Goal: Task Accomplishment & Management: Manage account settings

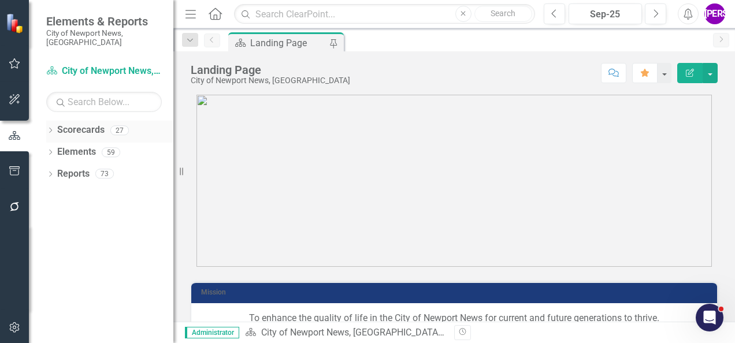
click at [47, 127] on div "Dropdown" at bounding box center [50, 132] width 8 height 10
click at [57, 148] on icon "Dropdown" at bounding box center [56, 151] width 9 height 7
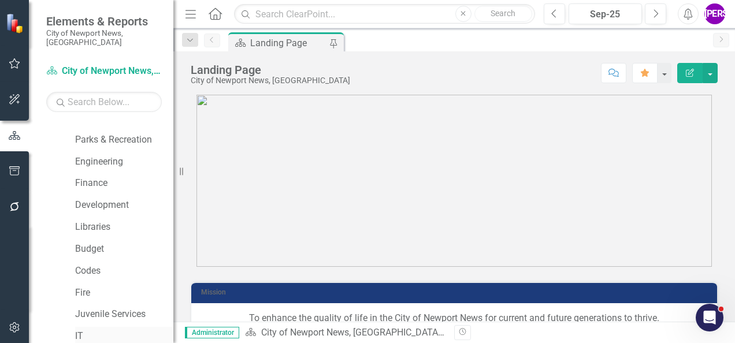
scroll to position [58, 0]
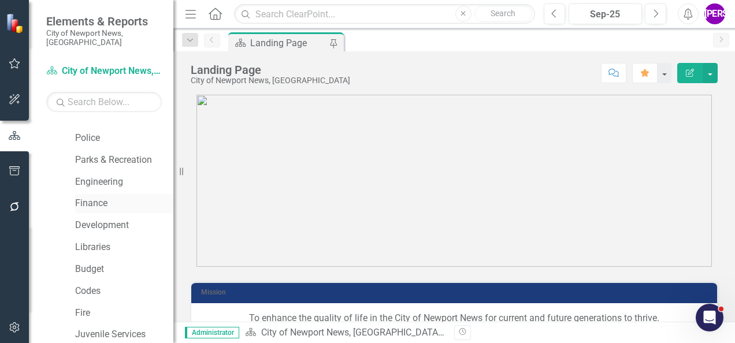
click at [94, 200] on link "Finance" at bounding box center [124, 203] width 98 height 13
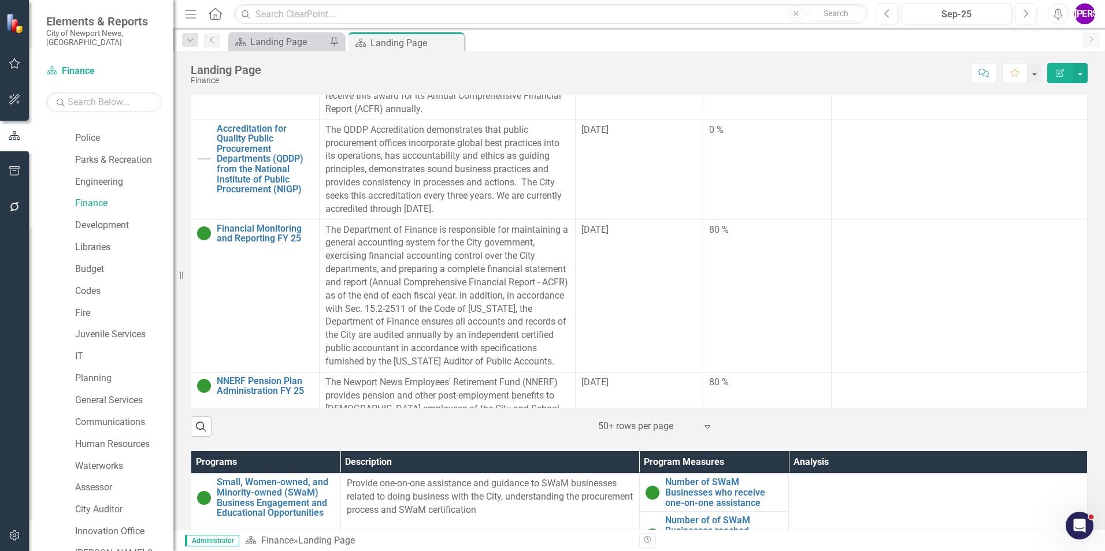
scroll to position [653, 0]
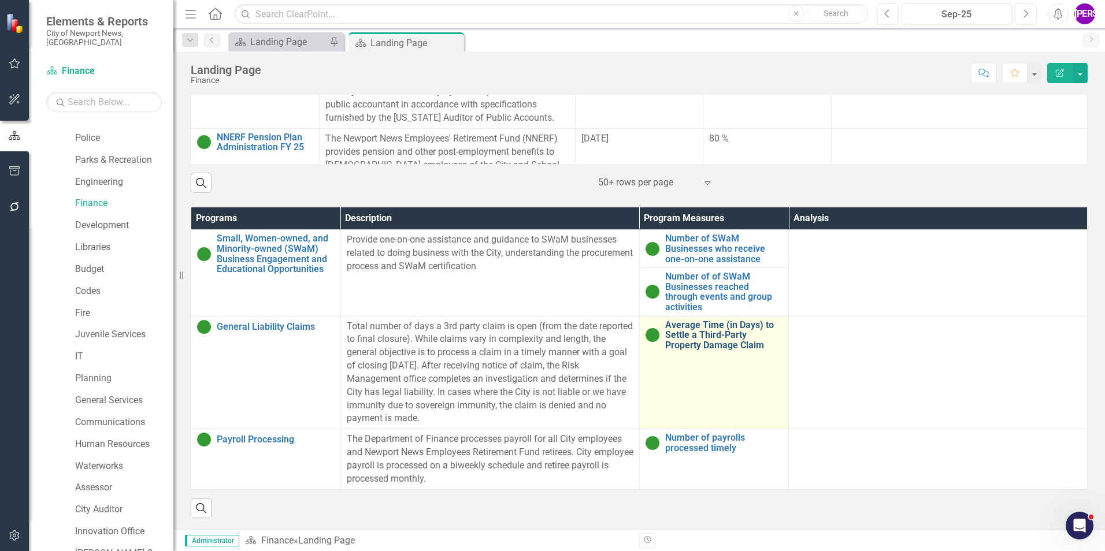
click at [713, 321] on link "Average Time (in Days) to Settle a Third-Party Property Damage Claim" at bounding box center [724, 335] width 118 height 31
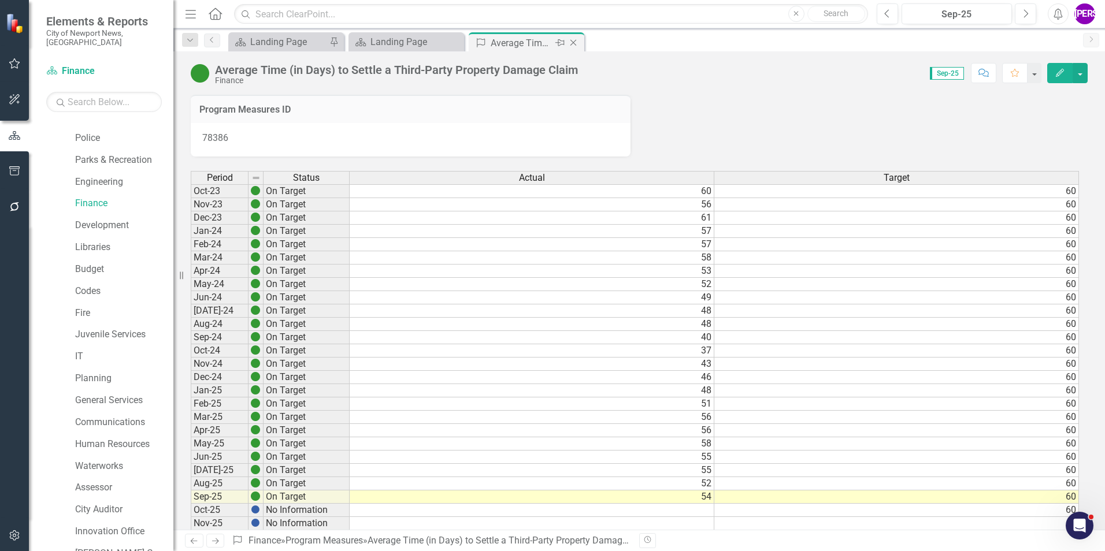
click at [571, 41] on icon "Close" at bounding box center [573, 42] width 12 height 9
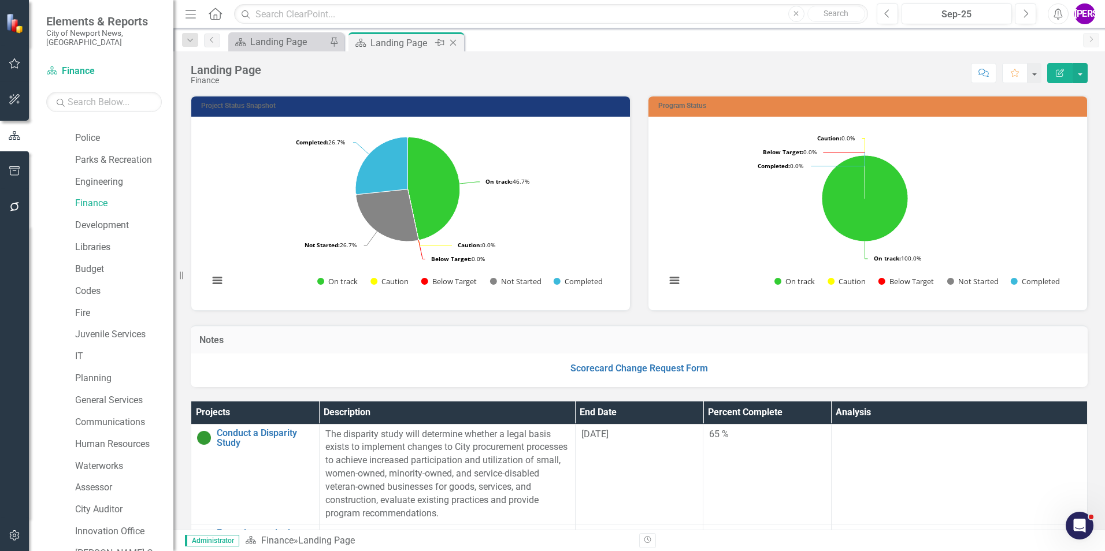
click at [455, 39] on icon "Close" at bounding box center [453, 42] width 12 height 9
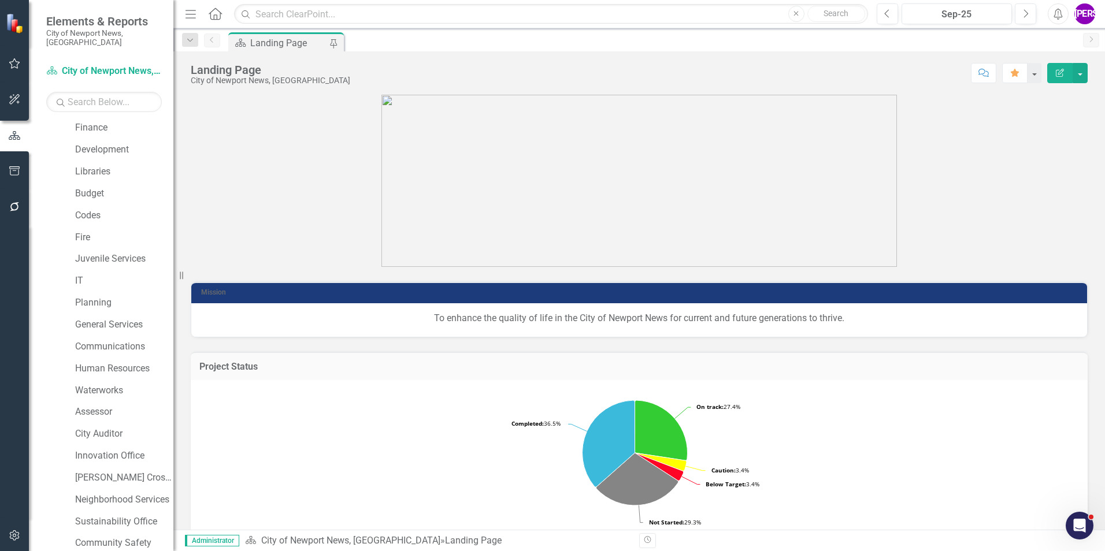
scroll to position [216, 0]
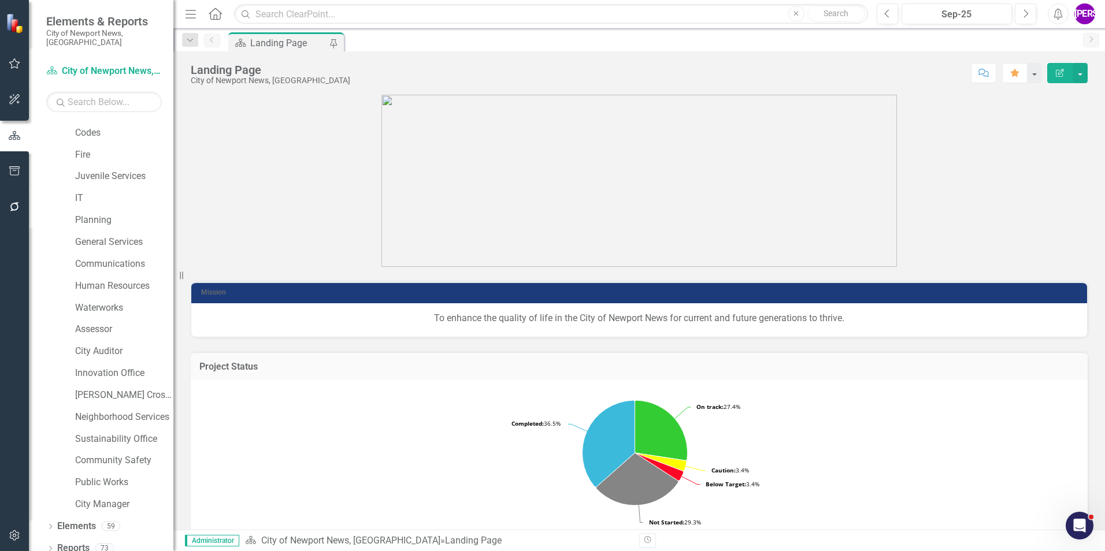
click at [18, 343] on icon "button" at bounding box center [14, 535] width 10 height 10
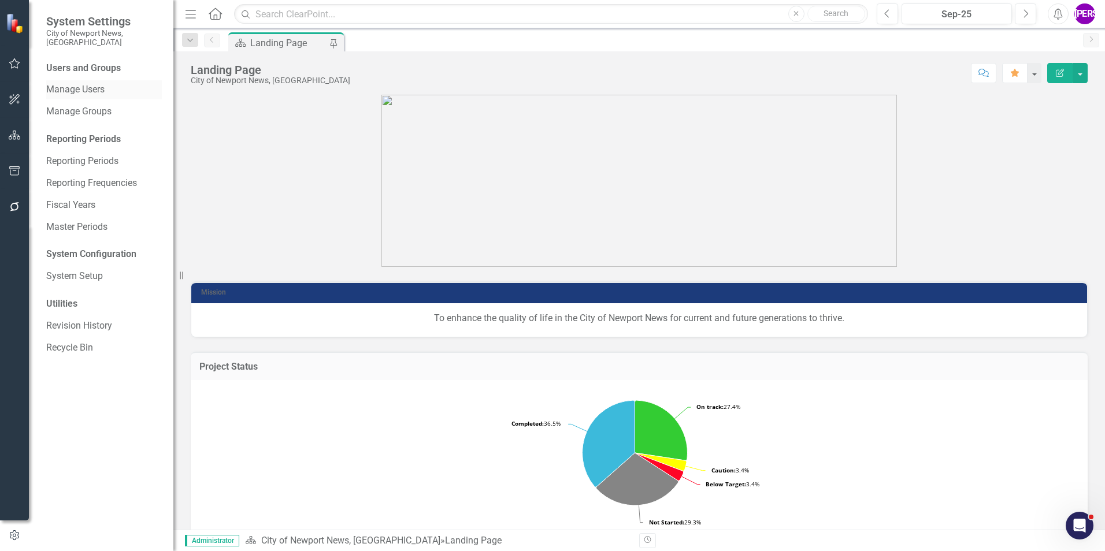
click at [77, 83] on link "Manage Users" at bounding box center [104, 89] width 116 height 13
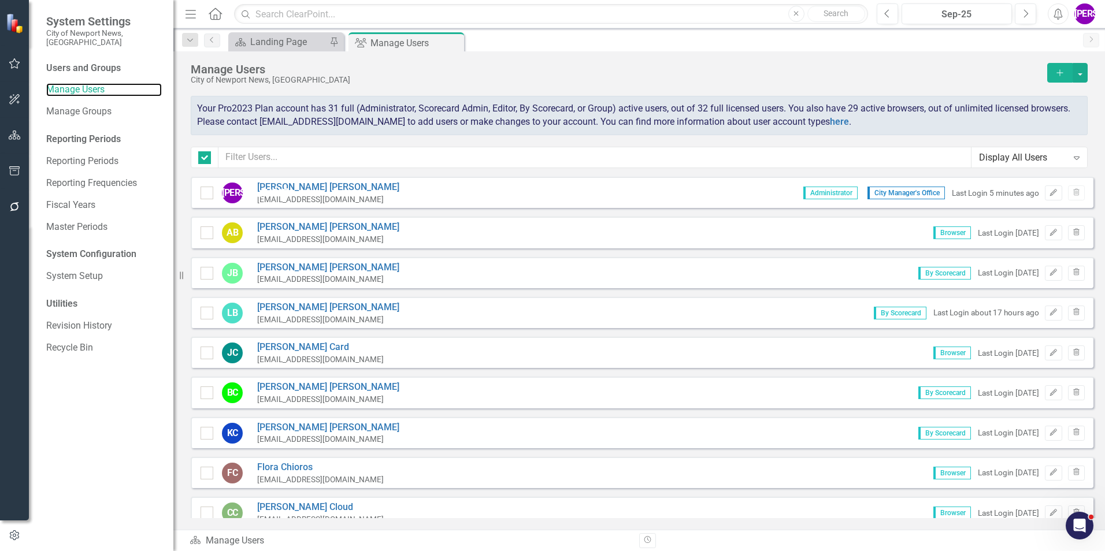
checkbox input "false"
click at [366, 156] on input "text" at bounding box center [594, 157] width 753 height 21
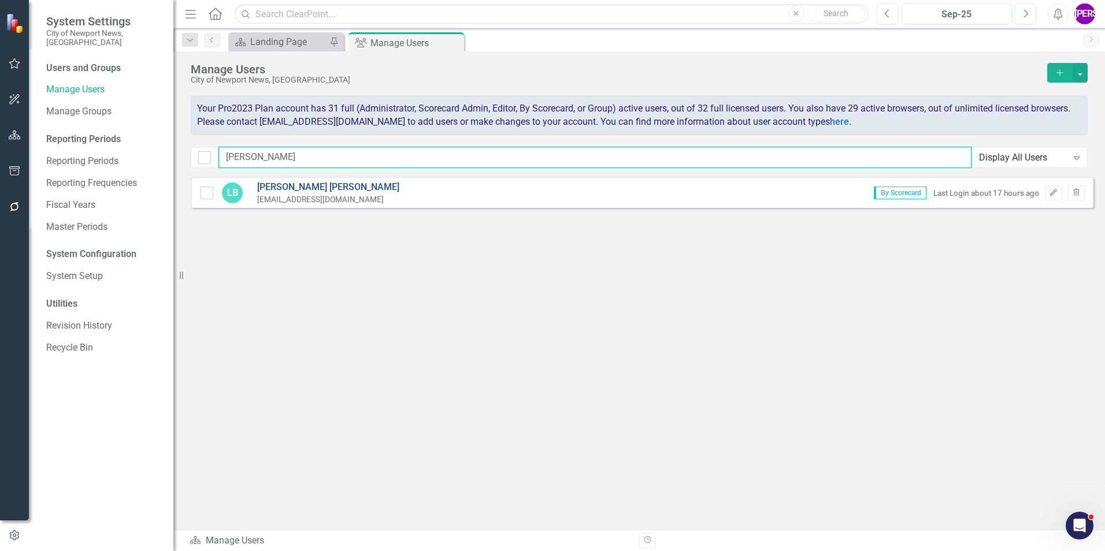
type input "[PERSON_NAME]"
click at [298, 188] on link "[PERSON_NAME]" at bounding box center [328, 187] width 142 height 13
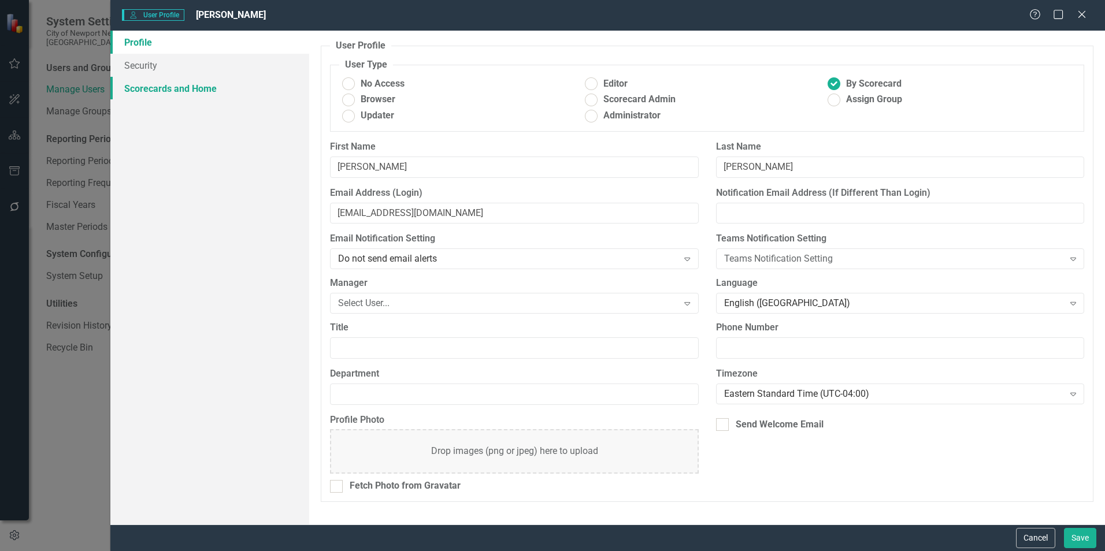
click at [226, 88] on link "Scorecards and Home" at bounding box center [209, 88] width 199 height 23
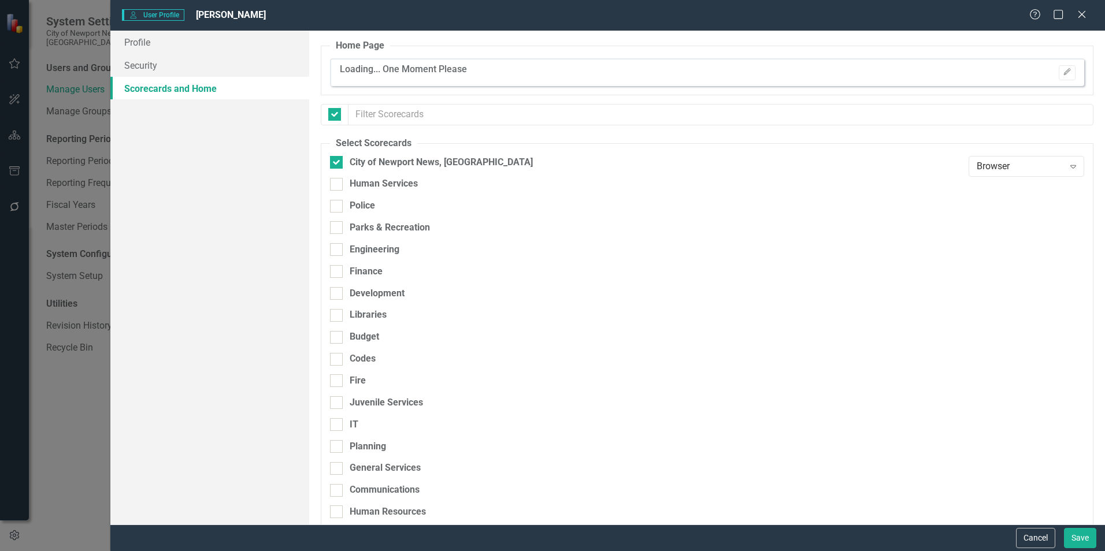
checkbox input "false"
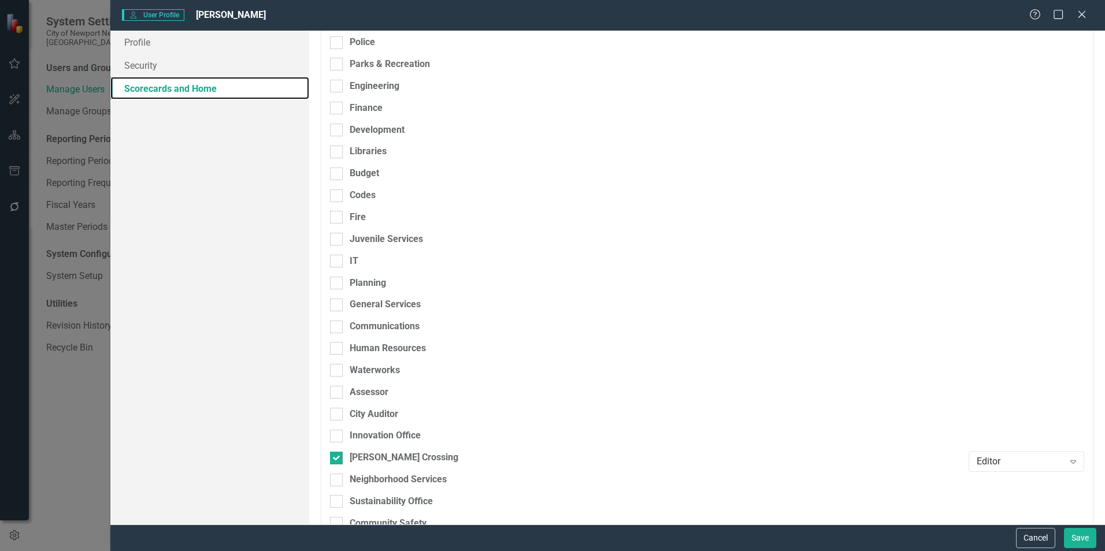
scroll to position [230, 0]
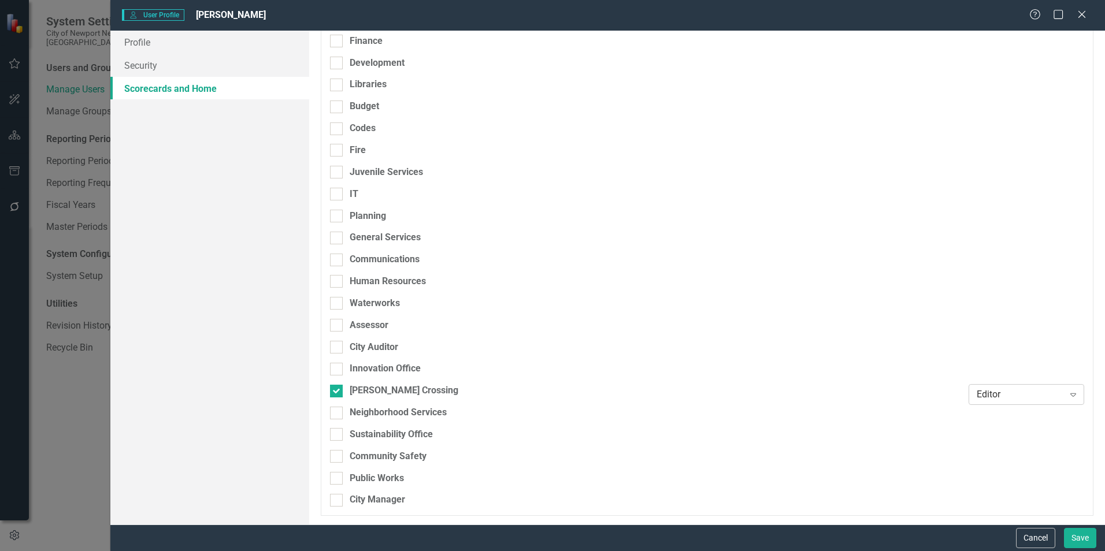
click at [734, 343] on div "Editor" at bounding box center [1019, 394] width 87 height 13
click at [734, 339] on div "Updater" at bounding box center [1019, 336] width 97 height 13
click at [734, 343] on button "Save" at bounding box center [1080, 538] width 32 height 20
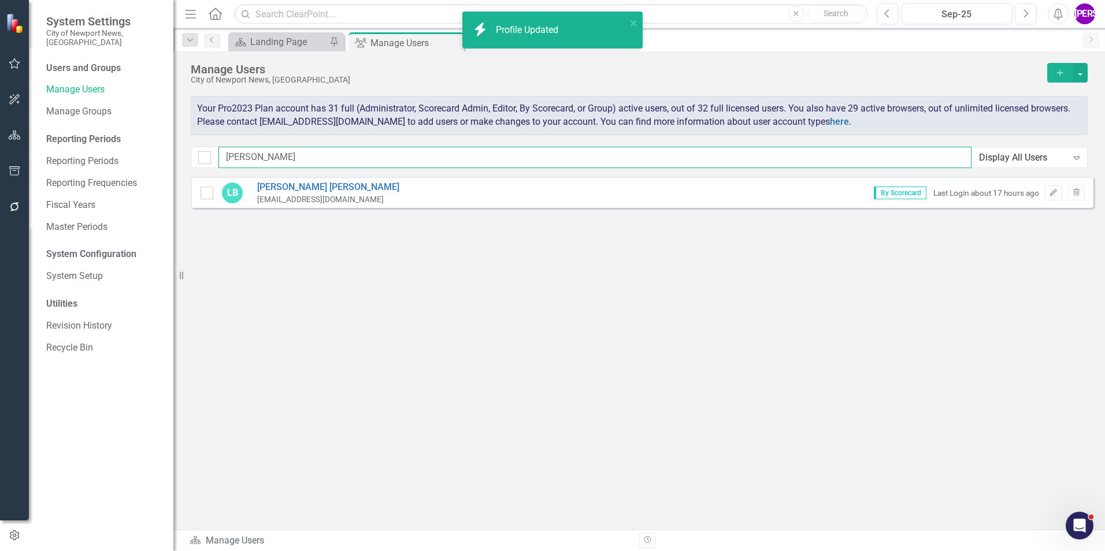
drag, startPoint x: 456, startPoint y: 159, endPoint x: 127, endPoint y: 163, distance: 329.3
click at [127, 163] on div "System Settings City of Newport News, [GEOGRAPHIC_DATA] Users and Groups Manage…" at bounding box center [552, 275] width 1105 height 551
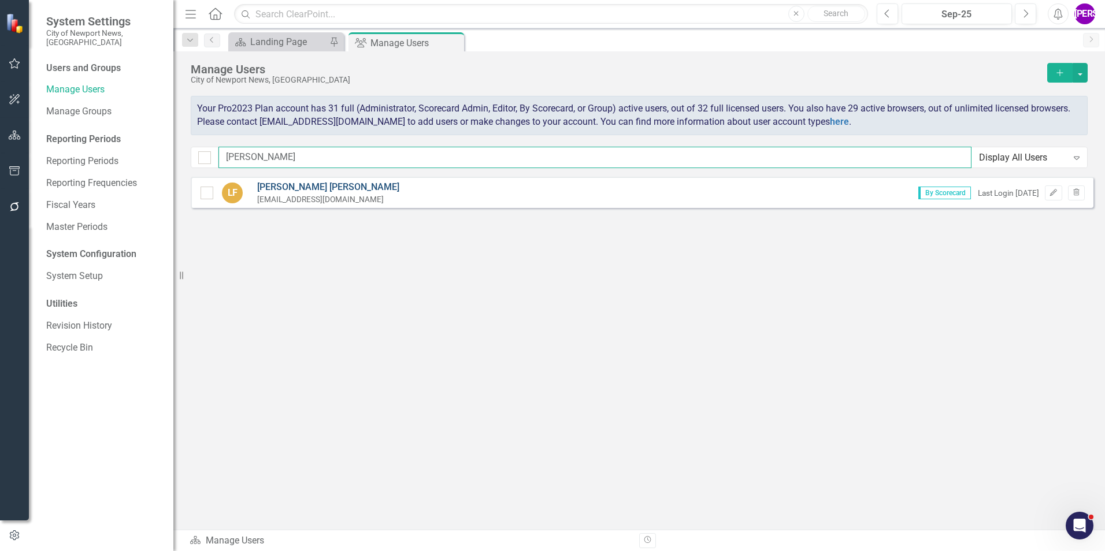
type input "[PERSON_NAME]"
click at [291, 189] on link "[PERSON_NAME]" at bounding box center [328, 187] width 142 height 13
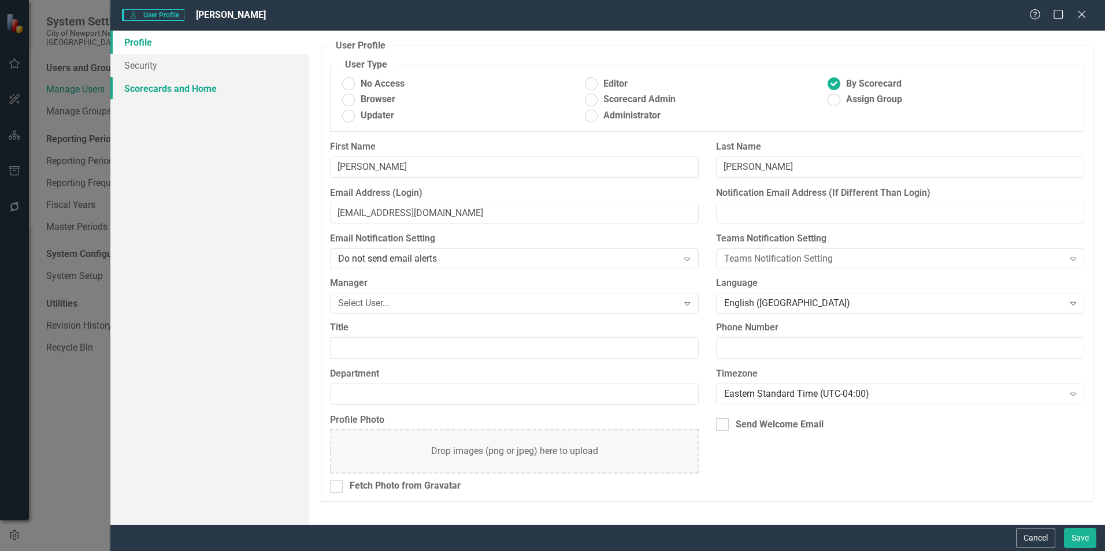
click at [143, 90] on link "Scorecards and Home" at bounding box center [209, 88] width 199 height 23
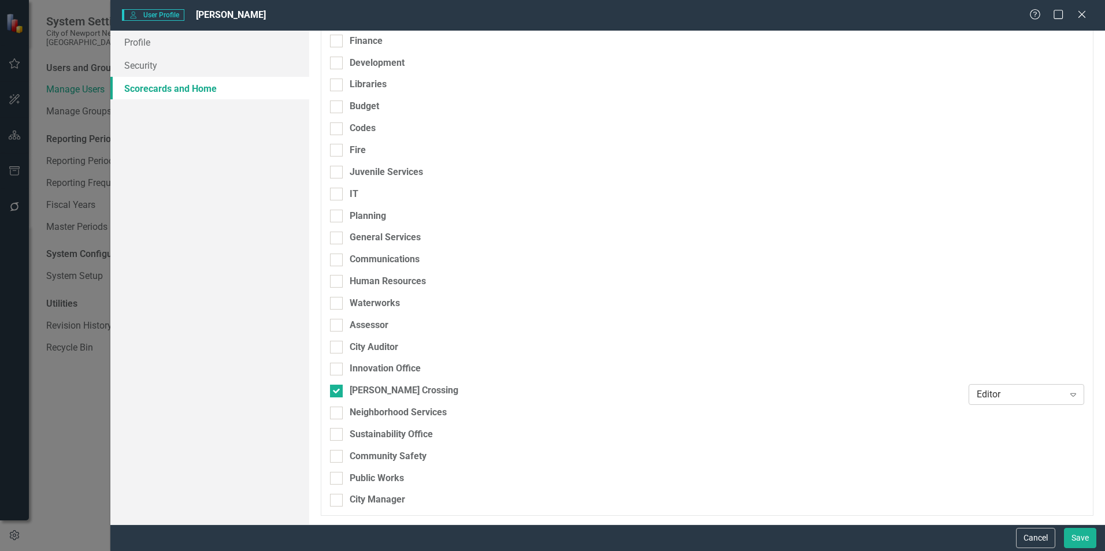
click at [734, 343] on div "Editor" at bounding box center [1019, 394] width 87 height 13
drag, startPoint x: 991, startPoint y: 337, endPoint x: 1002, endPoint y: 361, distance: 26.6
click at [734, 336] on div "Updater" at bounding box center [1019, 336] width 97 height 13
click at [734, 343] on button "Save" at bounding box center [1080, 538] width 32 height 20
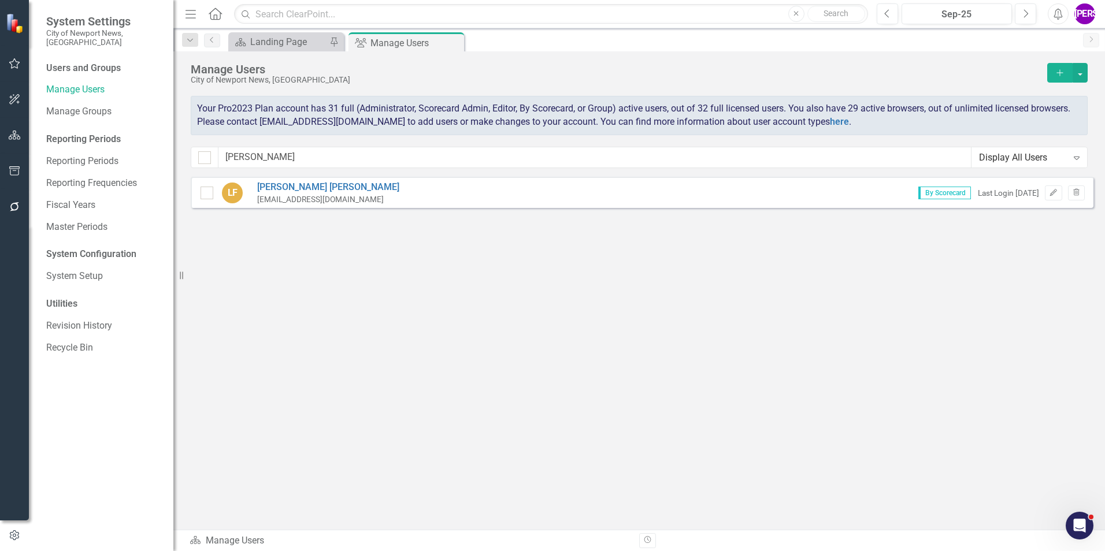
click at [443, 269] on div "Sorry, no results found. [PERSON_NAME] [EMAIL_ADDRESS][DOMAIN_NAME] By Scorecar…" at bounding box center [638, 347] width 931 height 341
